Goal: Check status: Check status

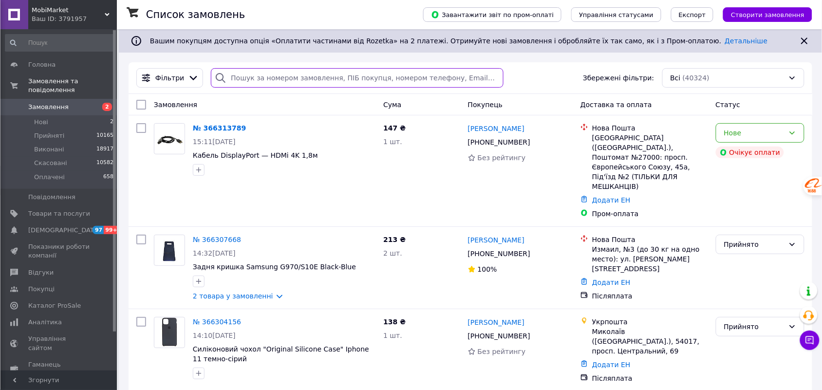
click at [307, 79] on input "search" at bounding box center [357, 77] width 293 height 19
paste input "366246319"
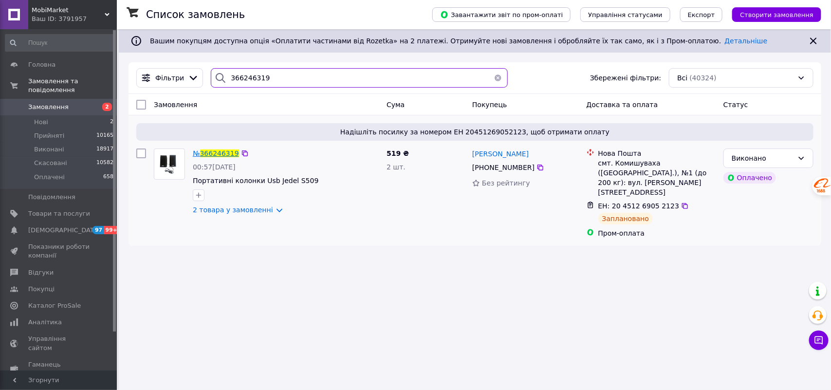
type input "366246319"
click at [220, 151] on span "366246319" at bounding box center [219, 153] width 39 height 8
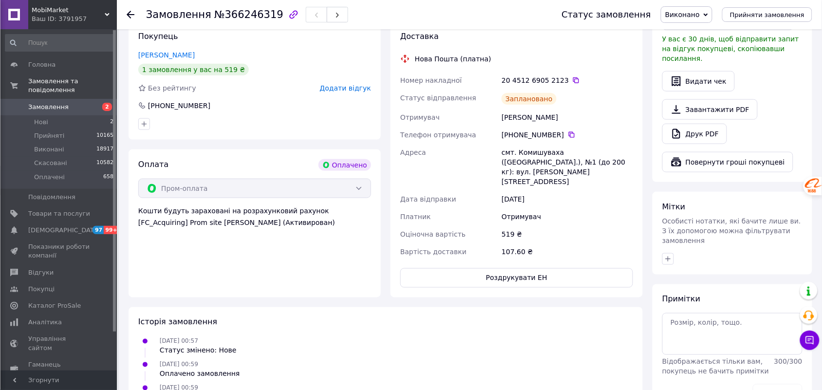
scroll to position [315, 0]
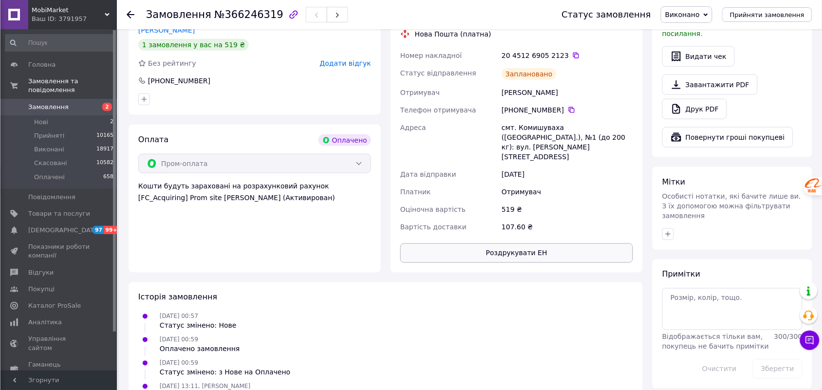
click at [527, 243] on button "Роздрукувати ЕН" at bounding box center [516, 252] width 233 height 19
click at [101, 15] on div "Ваш ID: 3791957" at bounding box center [74, 19] width 85 height 9
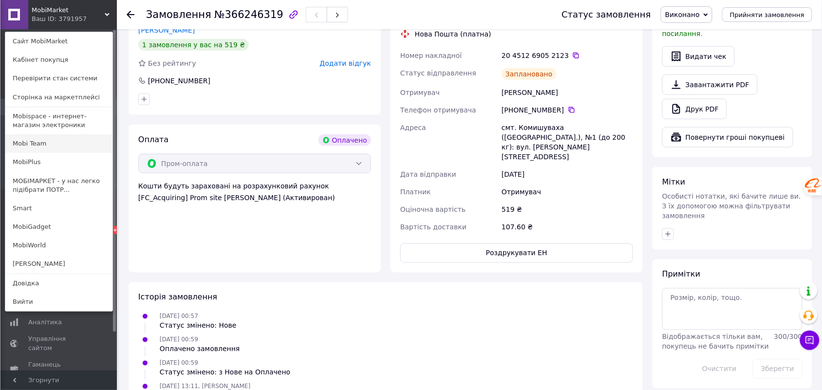
click at [66, 144] on link "Mobi Team" at bounding box center [58, 143] width 107 height 18
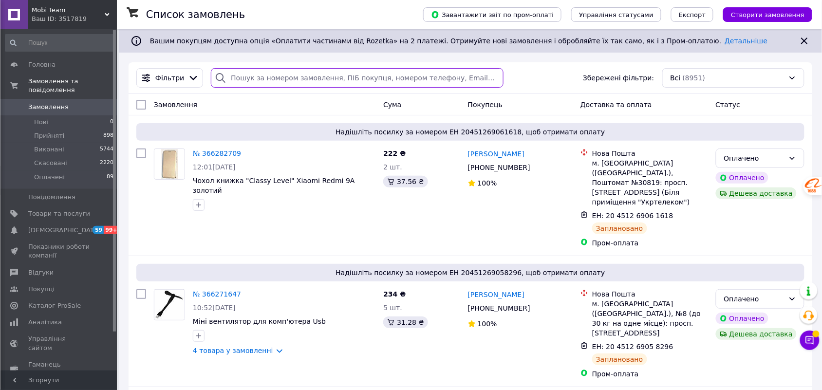
click at [273, 78] on input "search" at bounding box center [357, 77] width 293 height 19
paste input "366226278"
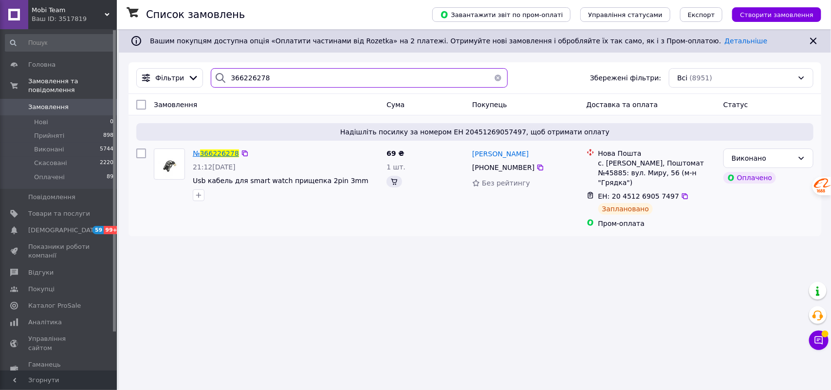
type input "366226278"
click at [223, 152] on span "366226278" at bounding box center [219, 153] width 39 height 8
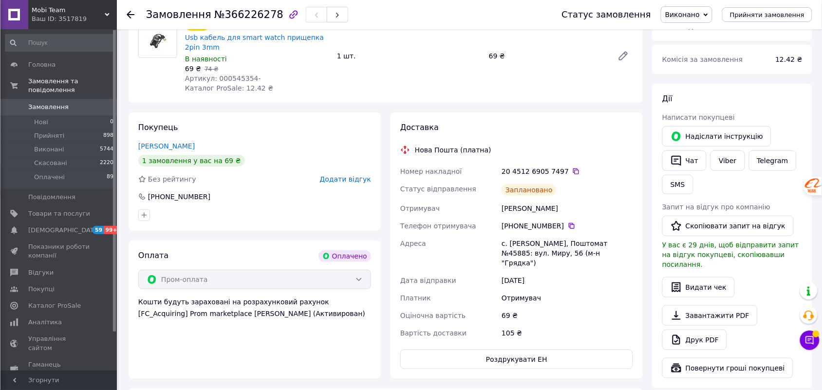
scroll to position [136, 0]
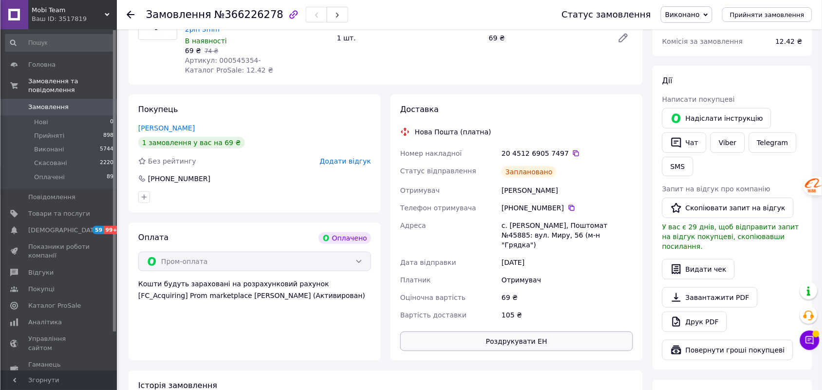
click at [541, 336] on button "Роздрукувати ЕН" at bounding box center [516, 340] width 233 height 19
click at [103, 11] on span "Mobi Team" at bounding box center [68, 10] width 73 height 9
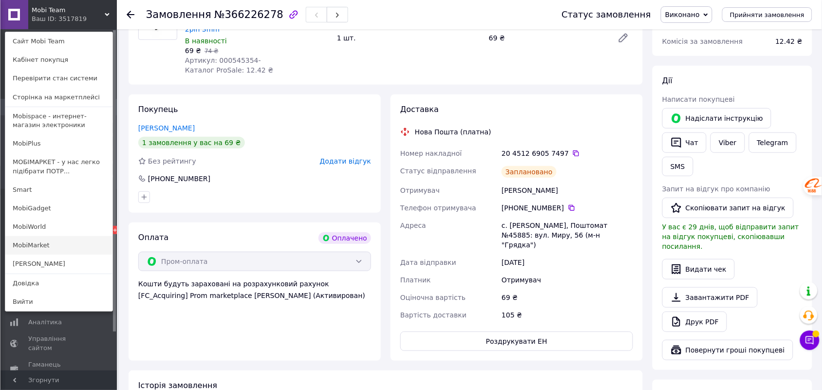
click at [59, 247] on link "MobiMarket" at bounding box center [58, 245] width 107 height 18
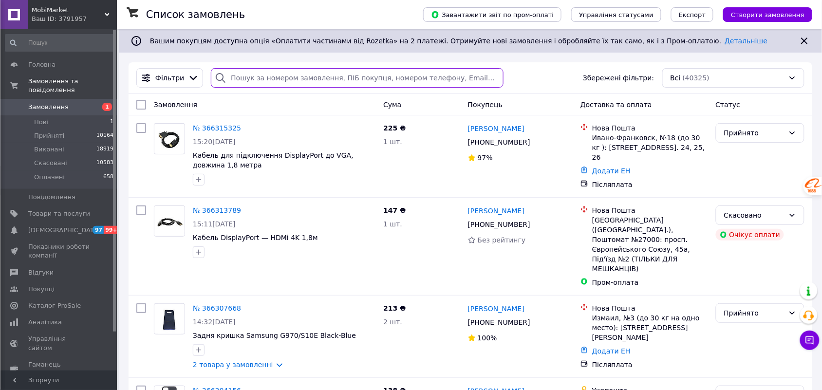
click at [275, 83] on input "search" at bounding box center [357, 77] width 293 height 19
paste input "366194571"
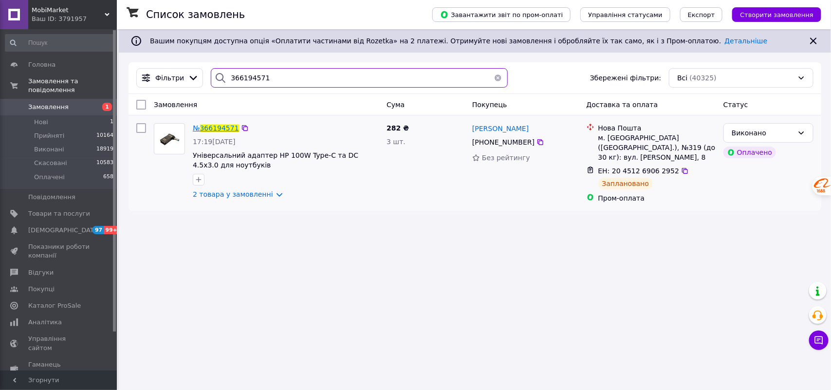
type input "366194571"
click at [224, 130] on span "366194571" at bounding box center [219, 128] width 39 height 8
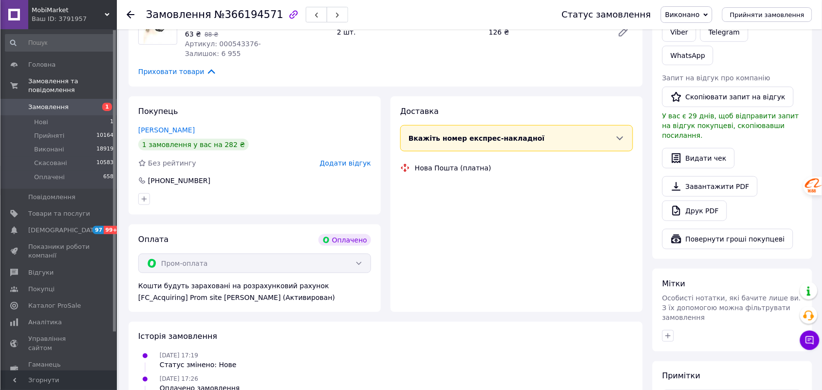
scroll to position [243, 0]
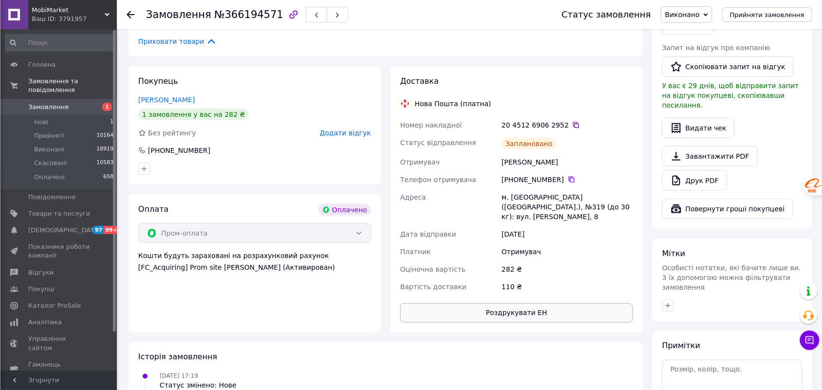
click at [561, 306] on button "Роздрукувати ЕН" at bounding box center [516, 312] width 233 height 19
click at [107, 15] on div "MobiMarket Ваш ID: 3791957 Сайт MobiMarket Кабінет покупця Перевірити стан сист…" at bounding box center [58, 14] width 117 height 29
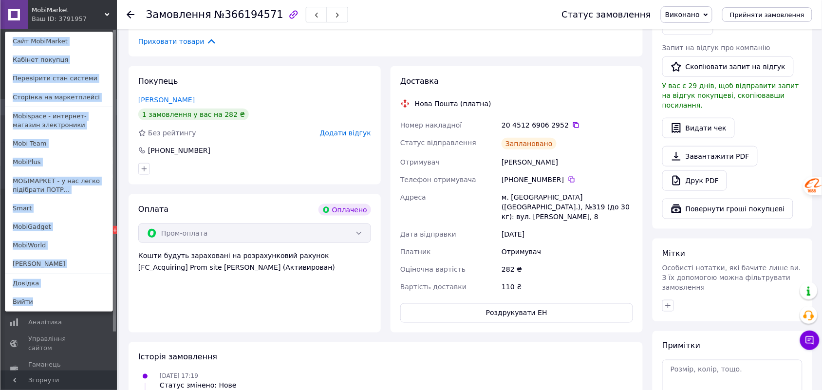
click at [99, 16] on div "MobiMarket Ваш ID: 3791957 Сайт MobiMarket Кабінет покупця Перевірити стан сист…" at bounding box center [58, 14] width 117 height 29
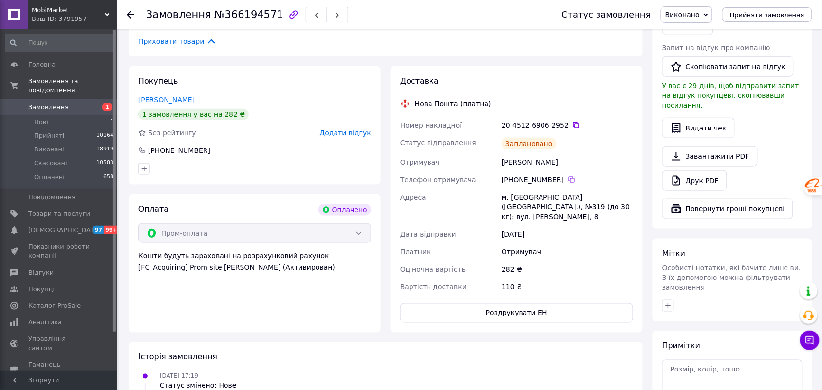
click at [104, 10] on span "MobiMarket" at bounding box center [68, 10] width 73 height 9
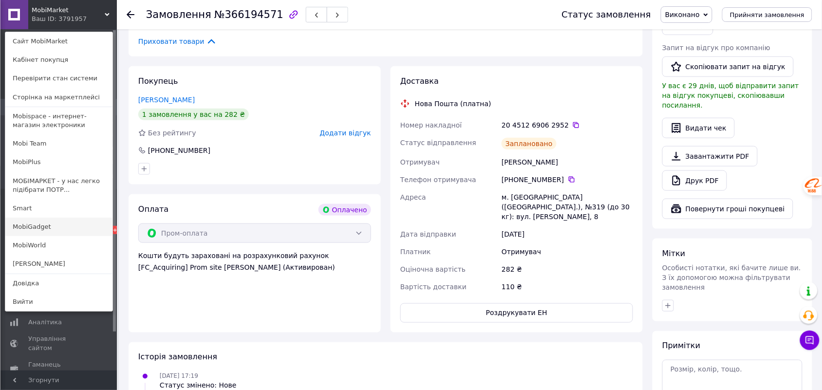
click at [57, 227] on link "MobiGadget" at bounding box center [58, 227] width 107 height 18
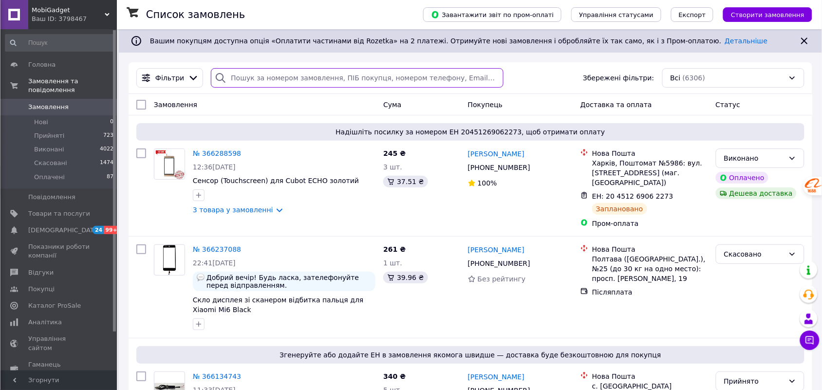
click at [338, 84] on input "search" at bounding box center [357, 77] width 293 height 19
paste input "366288598"
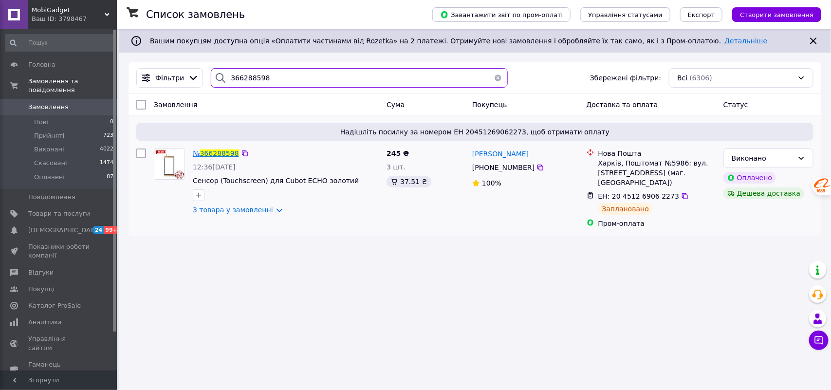
type input "366288598"
click at [222, 154] on span "366288598" at bounding box center [219, 153] width 39 height 8
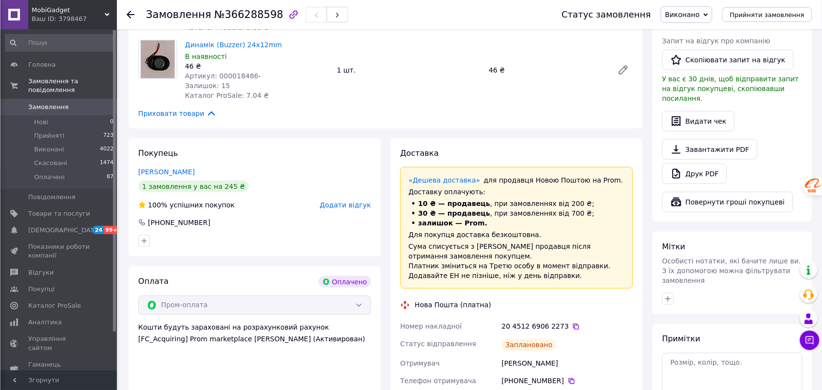
scroll to position [487, 0]
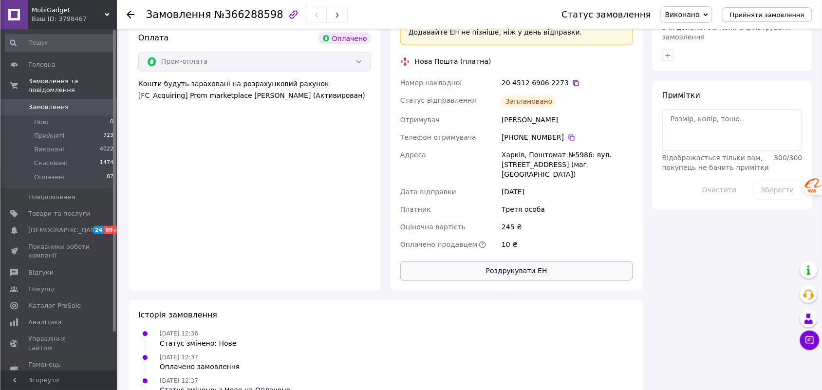
drag, startPoint x: 538, startPoint y: 259, endPoint x: 540, endPoint y: 252, distance: 7.6
click at [540, 261] on button "Роздрукувати ЕН" at bounding box center [516, 270] width 233 height 19
click at [99, 15] on div "Ваш ID: 3798467" at bounding box center [74, 19] width 85 height 9
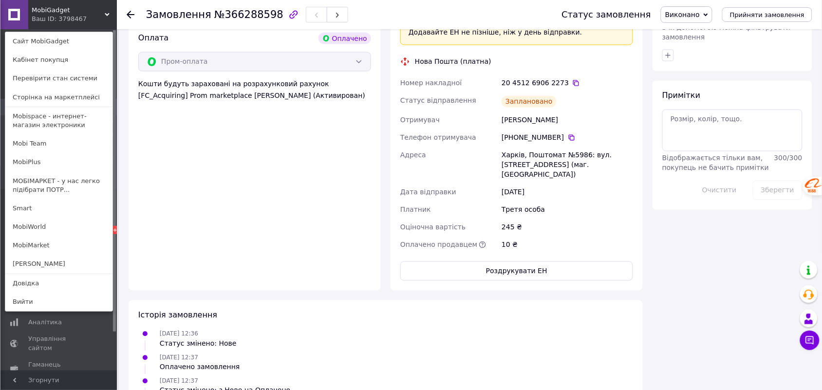
click at [101, 15] on div "MobiGadget Ваш ID: 3798467 Сайт MobiGadget Кабінет покупця Перевірити стан сист…" at bounding box center [58, 14] width 117 height 29
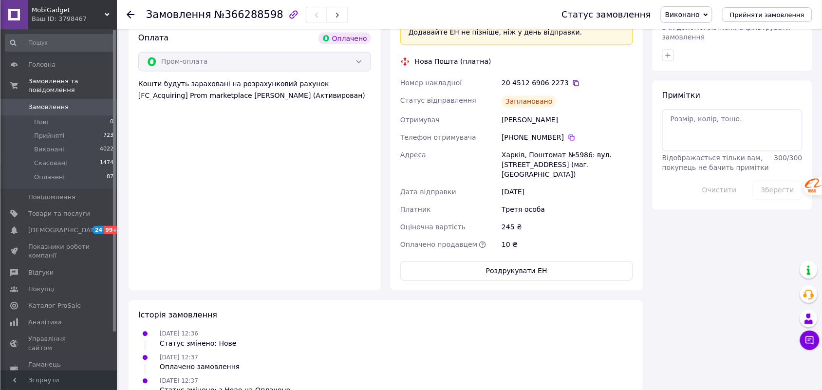
click at [101, 15] on div "Ваш ID: 3798467" at bounding box center [74, 19] width 85 height 9
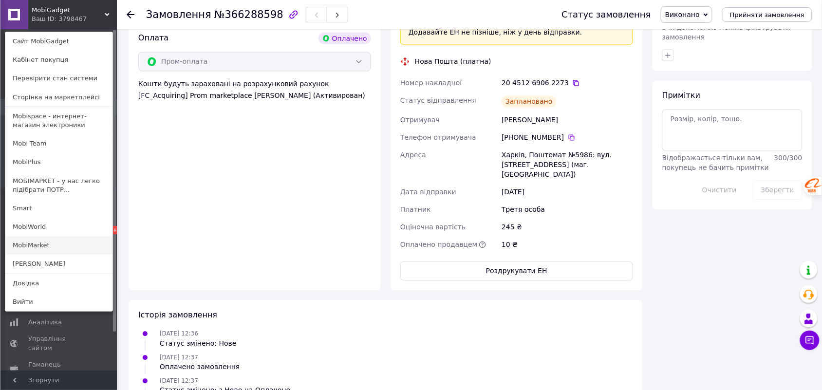
click at [47, 241] on link "MobiMarket" at bounding box center [58, 245] width 107 height 18
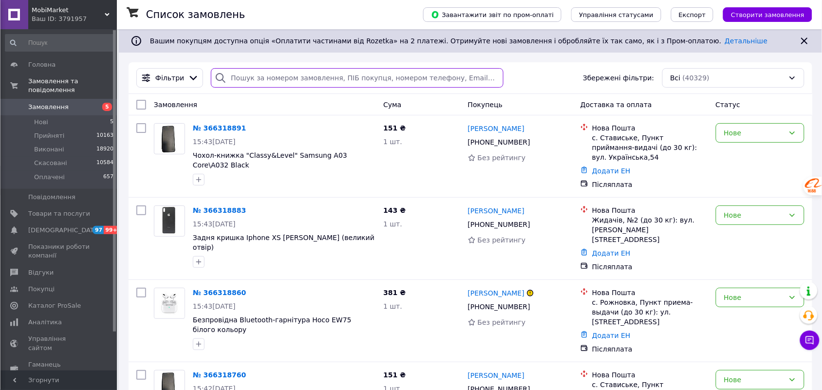
click at [308, 79] on input "search" at bounding box center [357, 77] width 293 height 19
paste input "366246888"
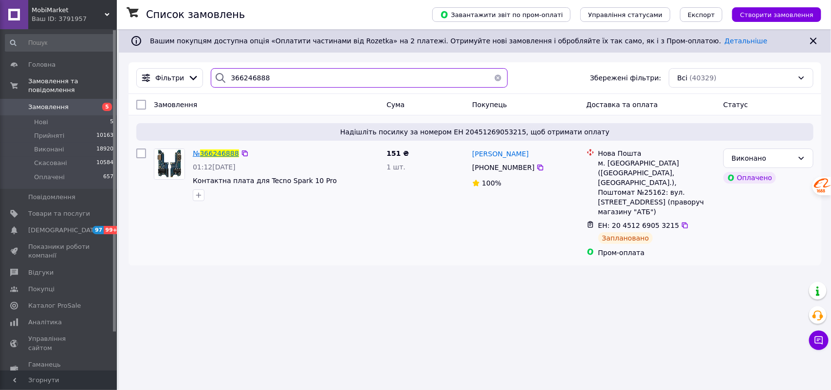
type input "366246888"
click at [222, 149] on span "366246888" at bounding box center [219, 153] width 39 height 8
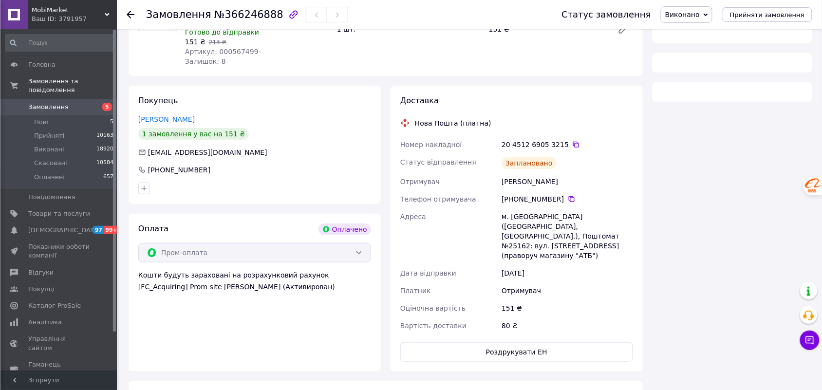
scroll to position [146, 0]
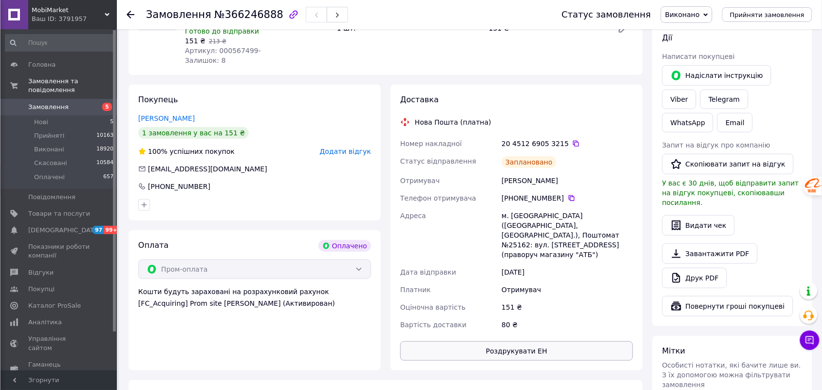
click at [551, 341] on button "Роздрукувати ЕН" at bounding box center [516, 350] width 233 height 19
